Goal: Purchase product/service

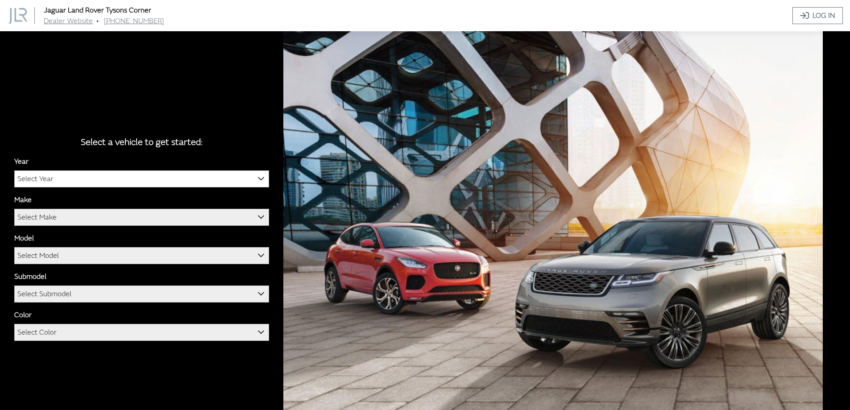
click at [127, 175] on span "Select Year" at bounding box center [142, 179] width 254 height 16
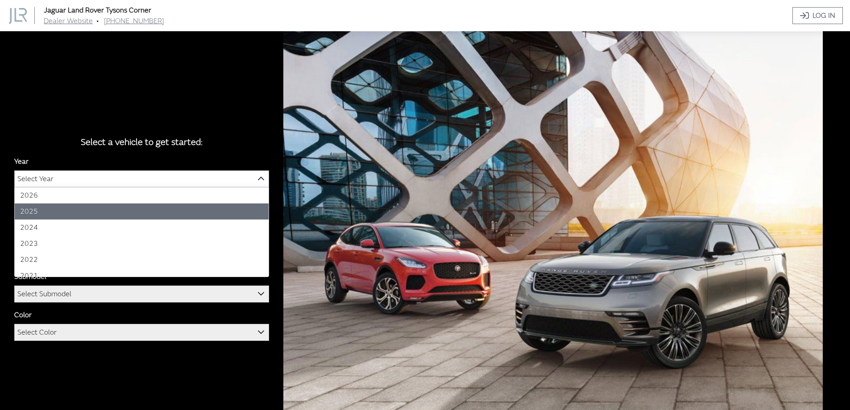
select select "43"
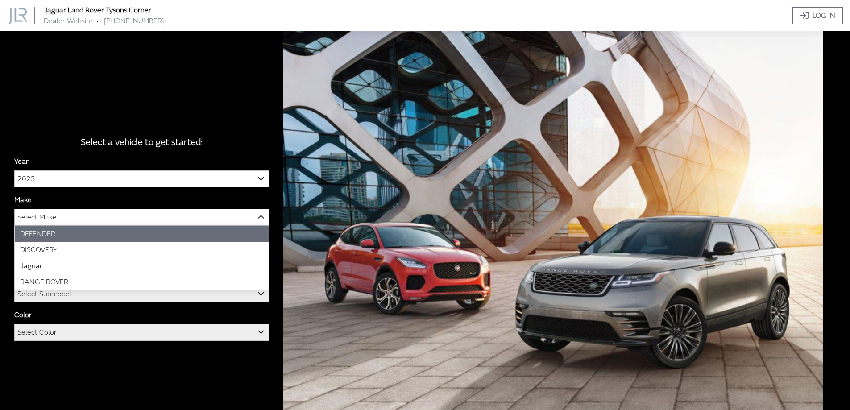
click at [92, 216] on span "Select Make" at bounding box center [142, 217] width 254 height 16
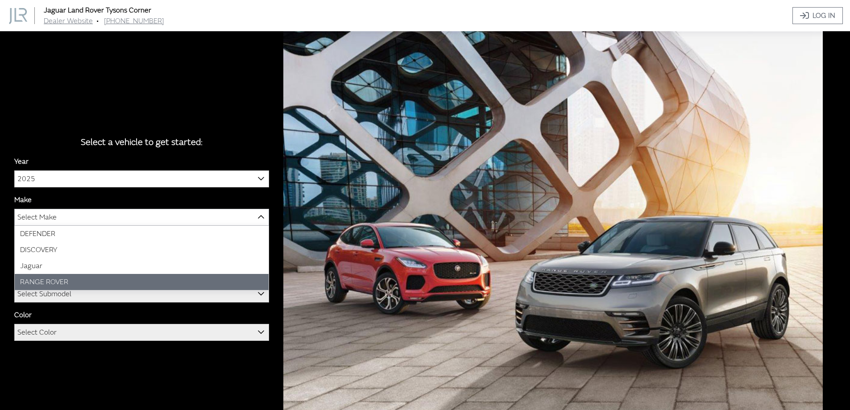
select select "66"
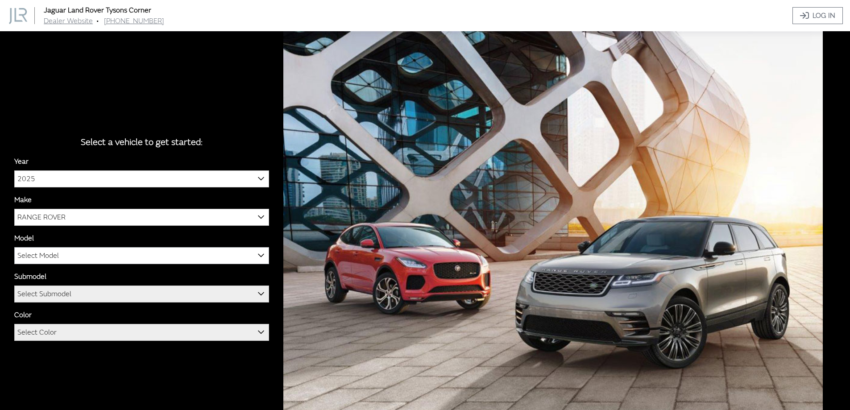
click at [82, 254] on span "Select Model" at bounding box center [142, 256] width 254 height 16
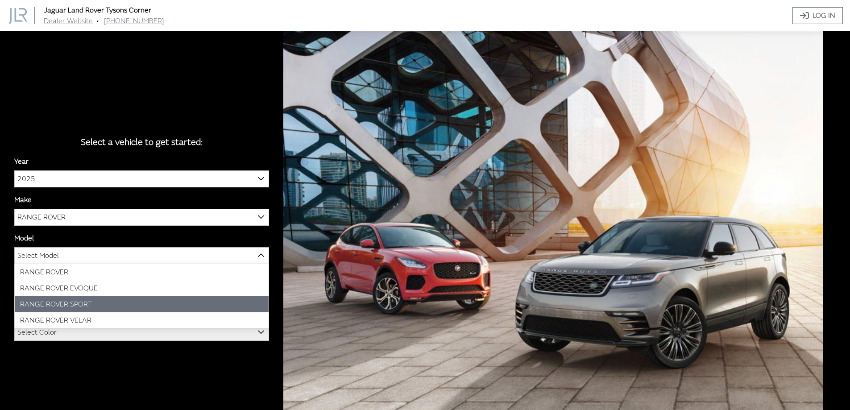
select select "1350"
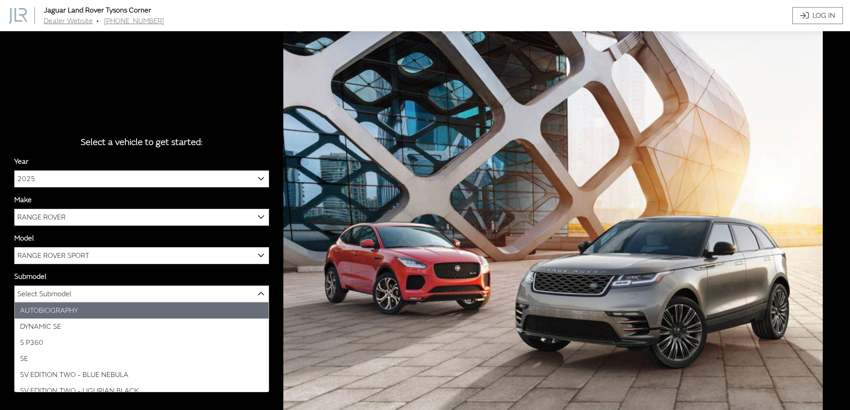
click at [83, 293] on span "Select Submodel" at bounding box center [142, 294] width 254 height 16
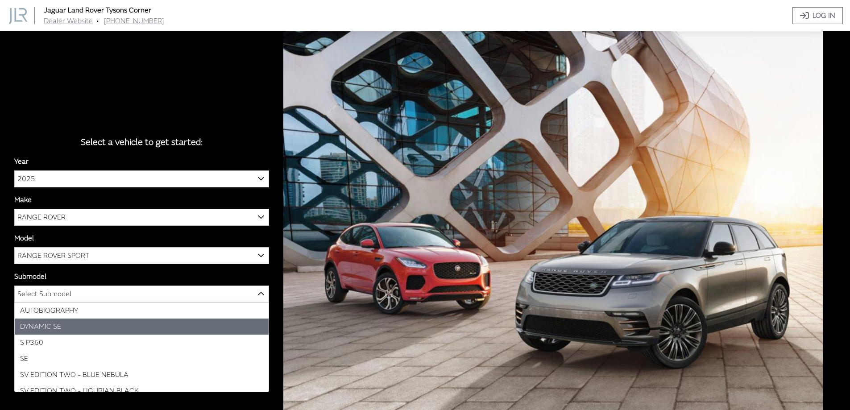
select select "4046"
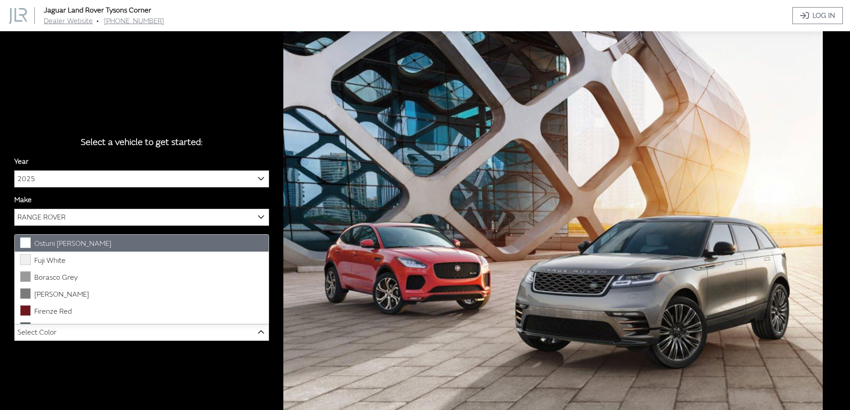
click at [75, 332] on span "Select Color" at bounding box center [142, 333] width 254 height 16
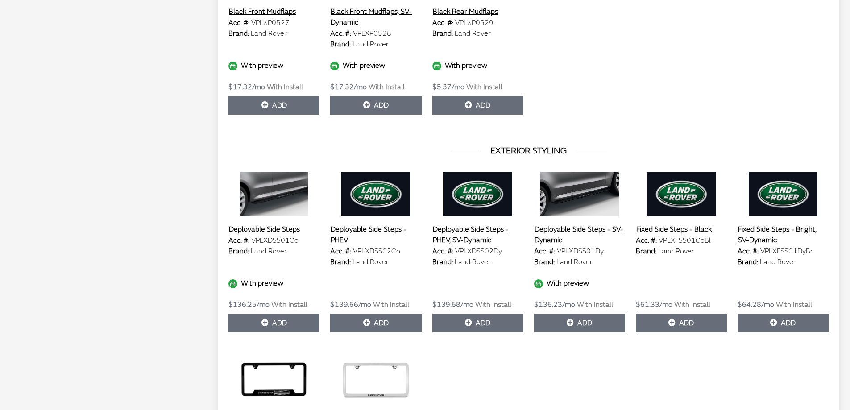
scroll to position [848, 0]
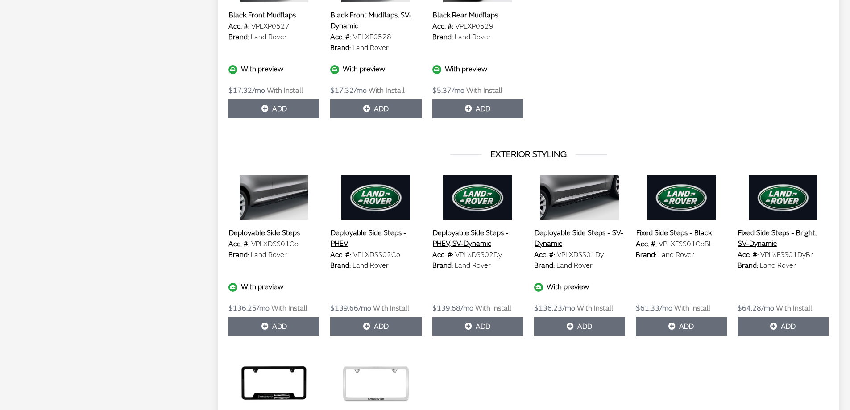
click at [261, 213] on img at bounding box center [274, 197] width 91 height 45
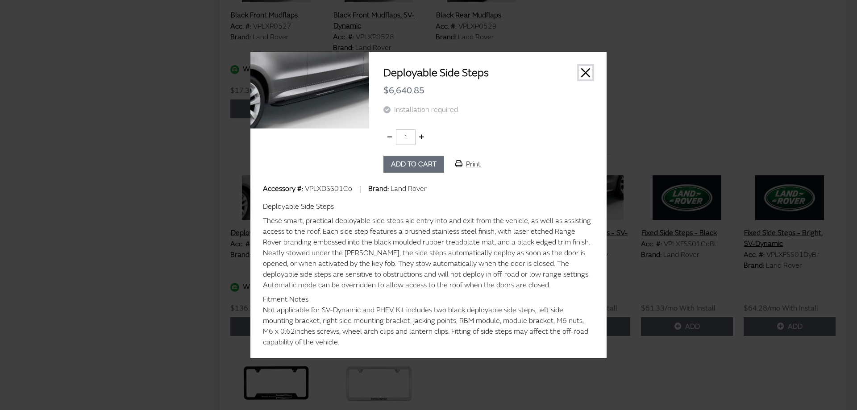
click at [583, 72] on button "Close" at bounding box center [585, 72] width 13 height 13
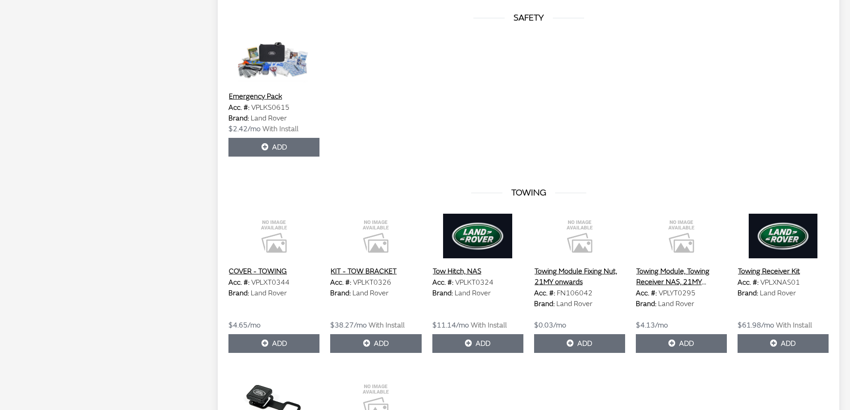
scroll to position [2812, 0]
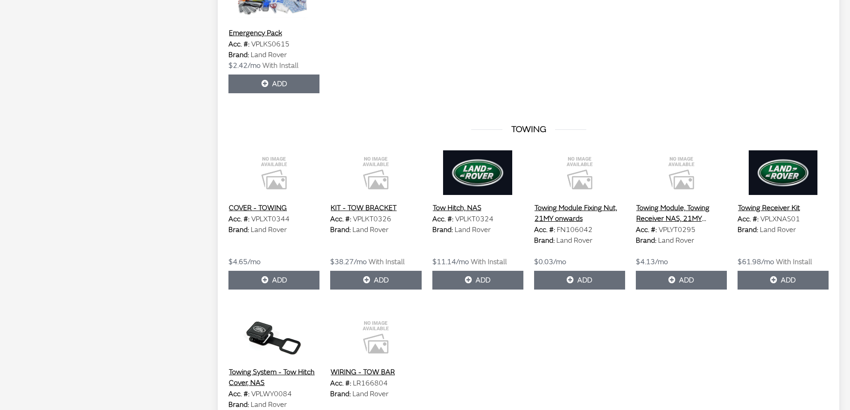
click at [464, 211] on button "Tow Hitch, NAS" at bounding box center [458, 208] width 50 height 12
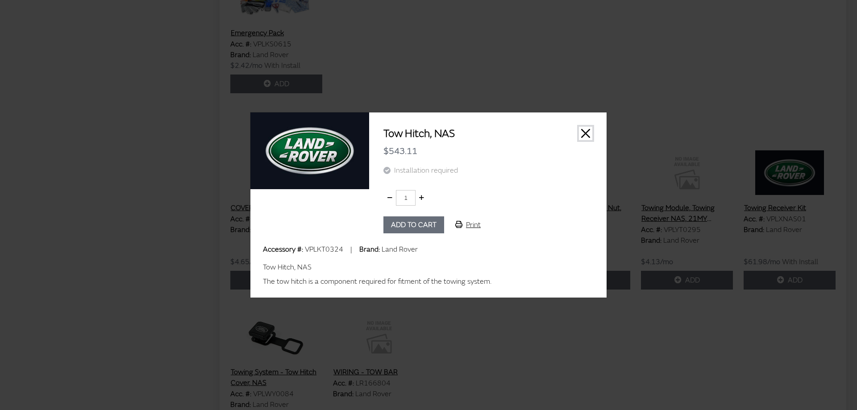
click at [585, 131] on button "Close" at bounding box center [585, 133] width 13 height 13
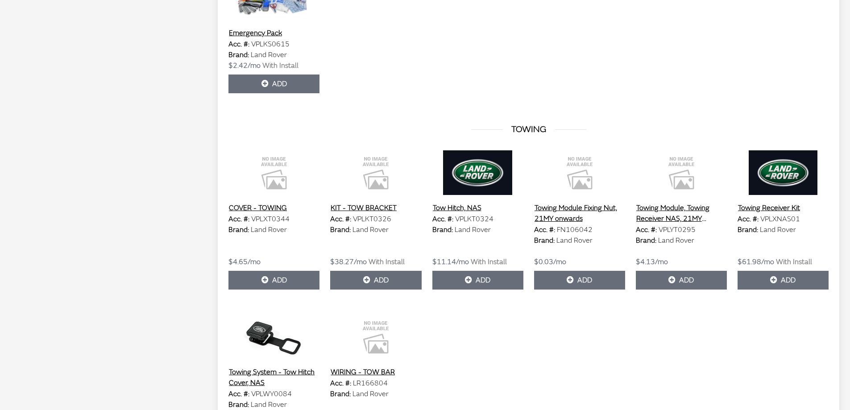
click at [372, 207] on button "KIT - TOW BRACKET" at bounding box center [363, 208] width 67 height 12
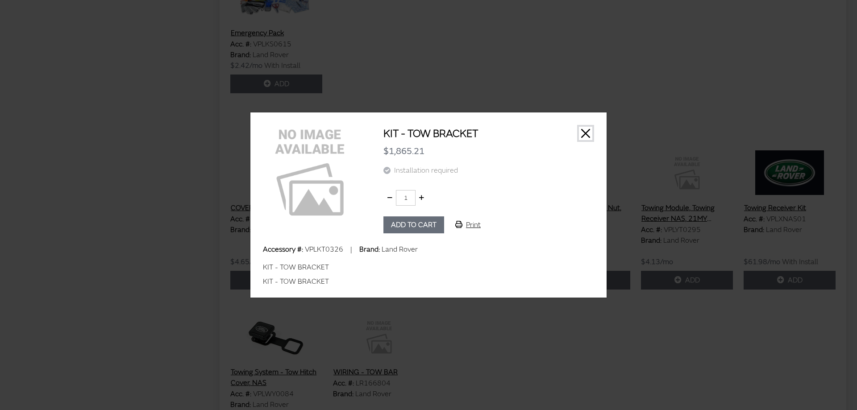
click at [585, 131] on button "Close" at bounding box center [585, 133] width 13 height 13
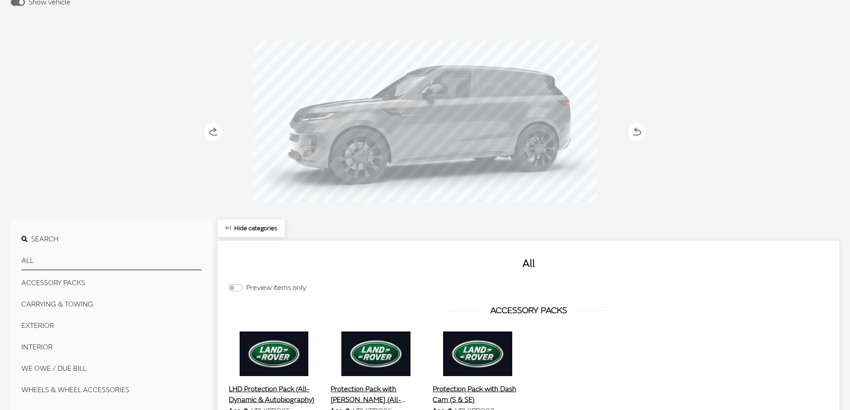
scroll to position [0, 0]
